Goal: Check status

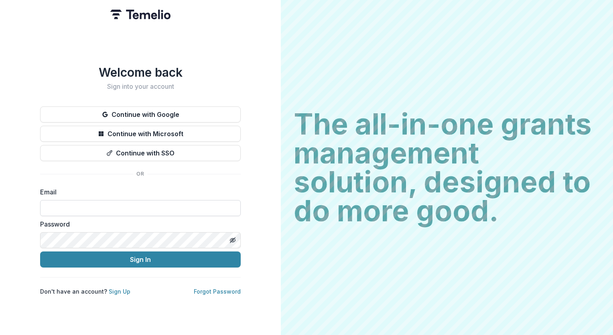
click at [91, 209] on input at bounding box center [140, 208] width 201 height 16
type input "**********"
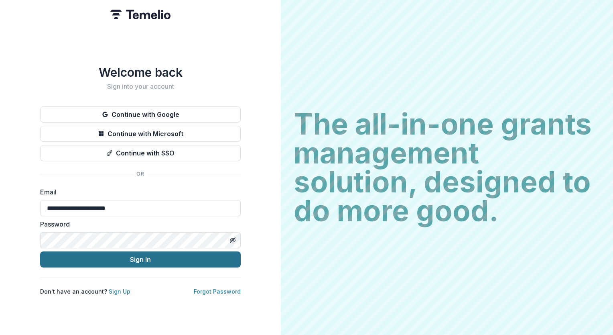
click at [138, 256] on button "Sign In" at bounding box center [140, 259] width 201 height 16
